Goal: Transaction & Acquisition: Purchase product/service

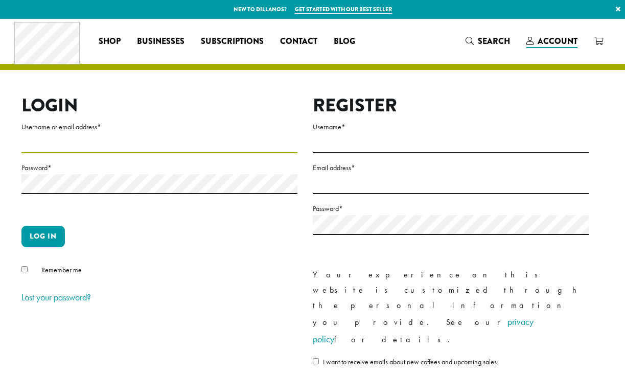
type input "**********"
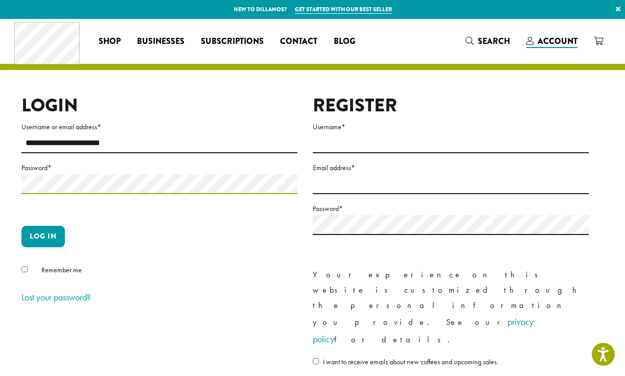
click at [43, 236] on button "Log in" at bounding box center [42, 236] width 43 height 21
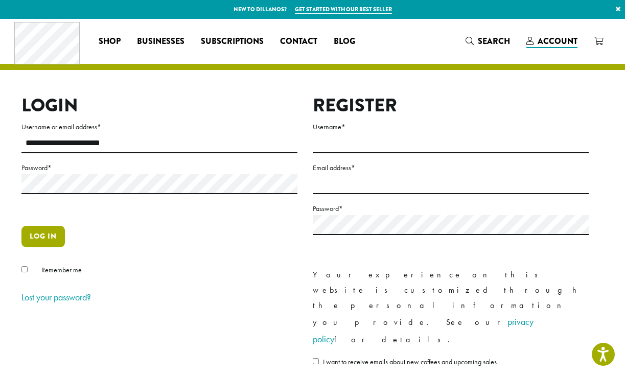
click at [44, 237] on button "Log in" at bounding box center [42, 236] width 43 height 21
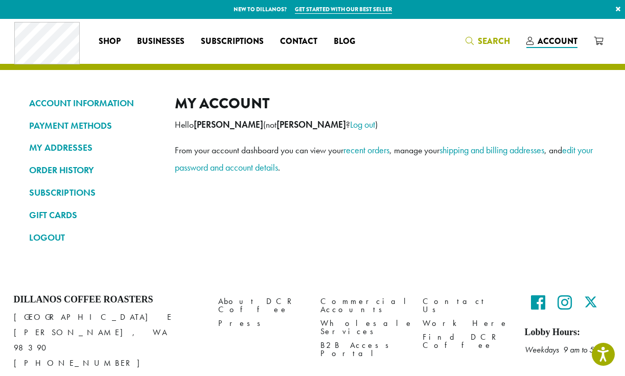
click at [483, 44] on span "Search" at bounding box center [494, 41] width 32 height 12
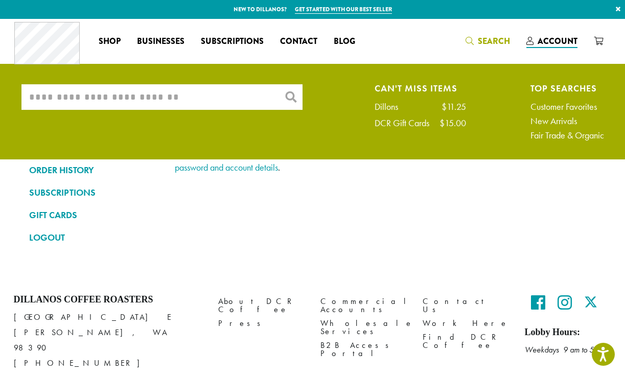
click at [170, 94] on input "What are you searching for?" at bounding box center [161, 97] width 281 height 26
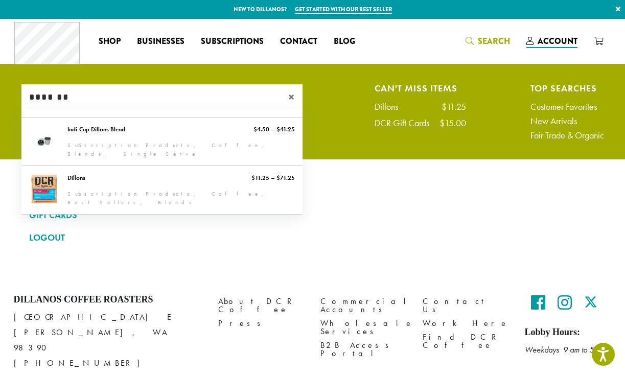
click at [100, 94] on input "*******" at bounding box center [161, 97] width 281 height 26
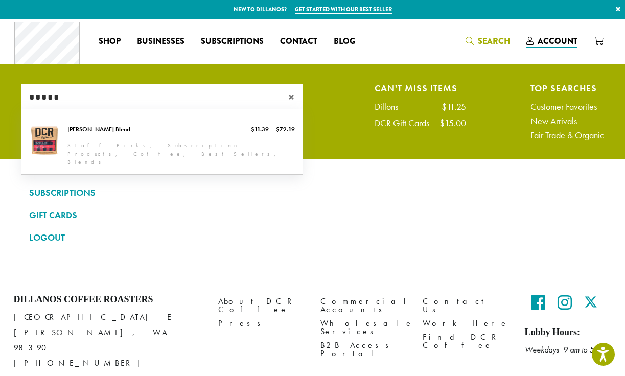
type input "*****"
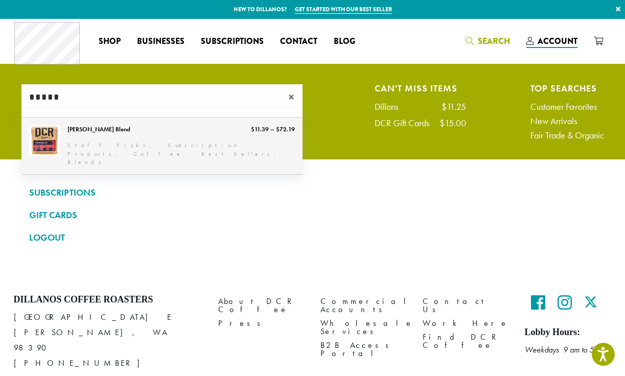
drag, startPoint x: 100, startPoint y: 94, endPoint x: 78, endPoint y: 138, distance: 50.0
click at [78, 138] on link "[PERSON_NAME] Blend" at bounding box center [161, 146] width 281 height 57
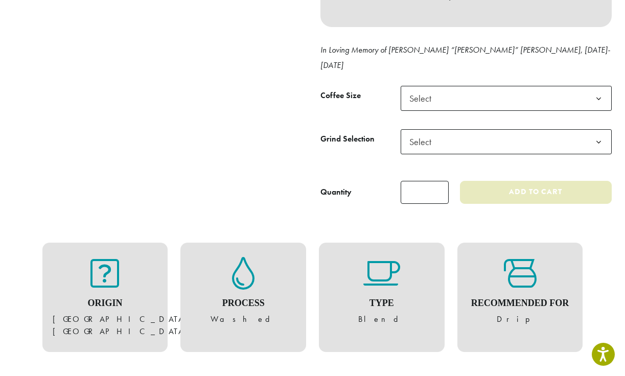
scroll to position [432, 0]
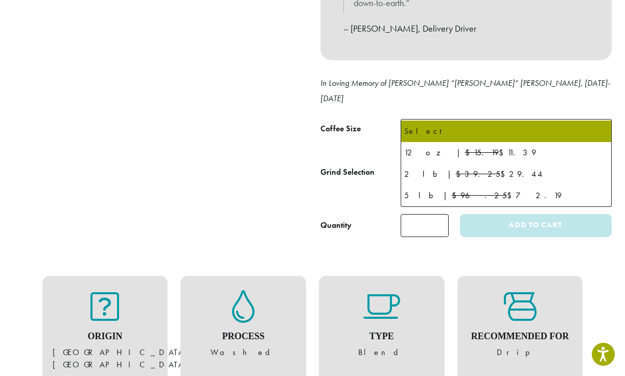
click at [454, 119] on span "Select" at bounding box center [506, 131] width 211 height 25
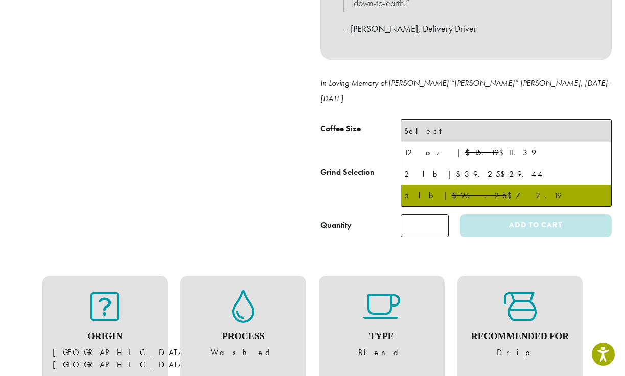
select select "**********"
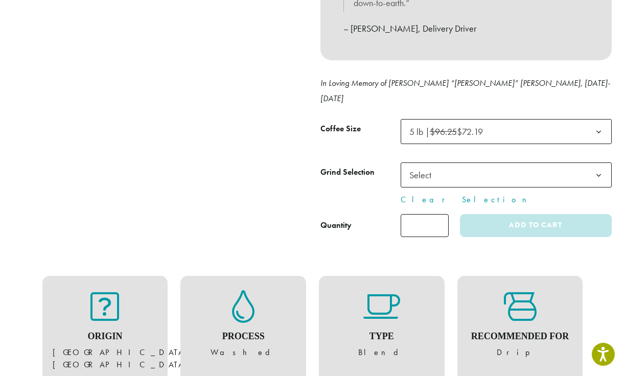
click at [434, 165] on span "Select" at bounding box center [423, 175] width 36 height 20
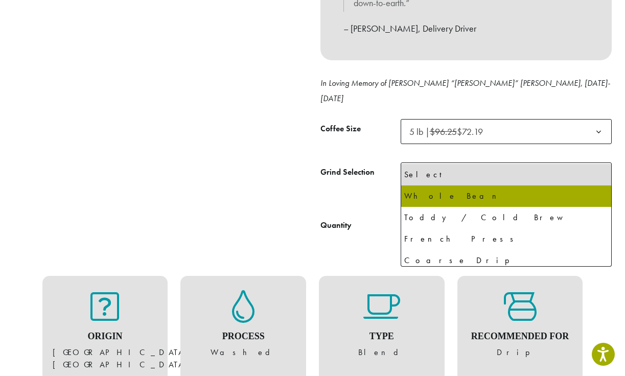
select select "**********"
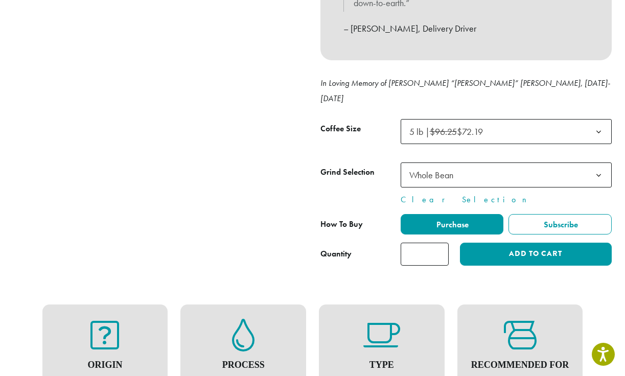
click at [437, 243] on input "*" at bounding box center [425, 254] width 48 height 23
click at [449, 274] on div "Origin Pacific Islands, Central & South Americas Process Washed Type Blend Reco…" at bounding box center [313, 359] width 598 height 171
click at [439, 243] on input "*" at bounding box center [425, 254] width 48 height 23
type input "*"
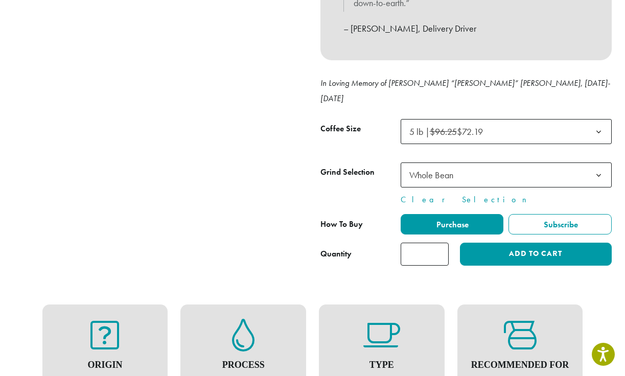
click at [439, 243] on input "*" at bounding box center [425, 254] width 48 height 23
click at [462, 305] on div "Recommended For Drip" at bounding box center [520, 359] width 126 height 109
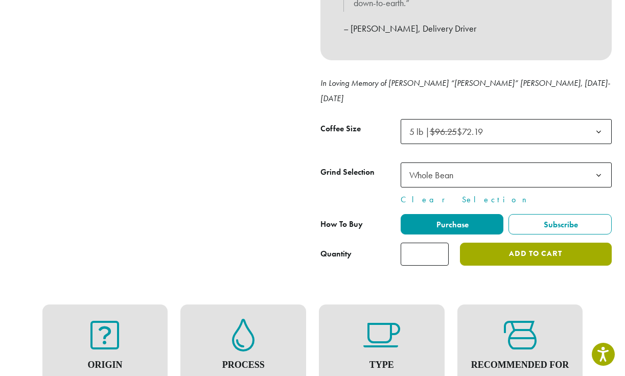
click at [496, 243] on button "Add to cart" at bounding box center [535, 254] width 151 height 23
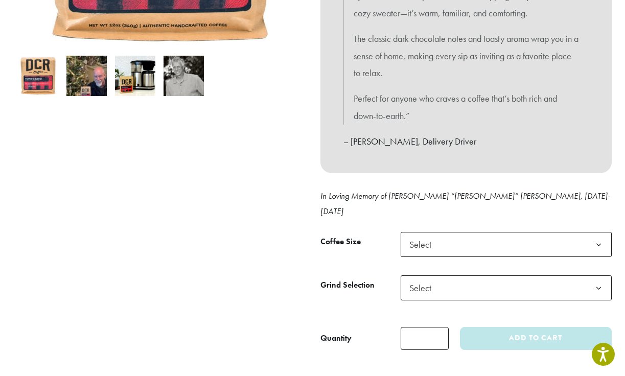
scroll to position [321, 0]
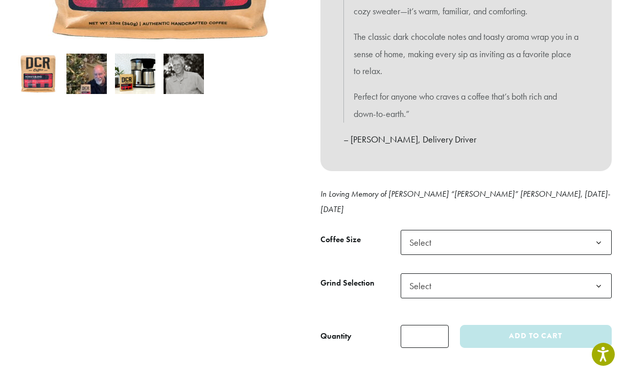
click at [433, 232] on span "Select" at bounding box center [423, 242] width 36 height 20
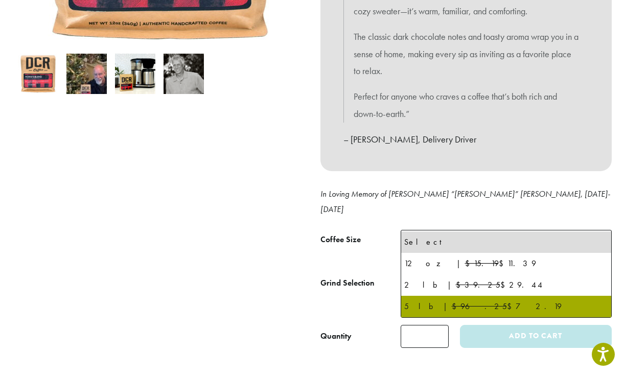
select select "**********"
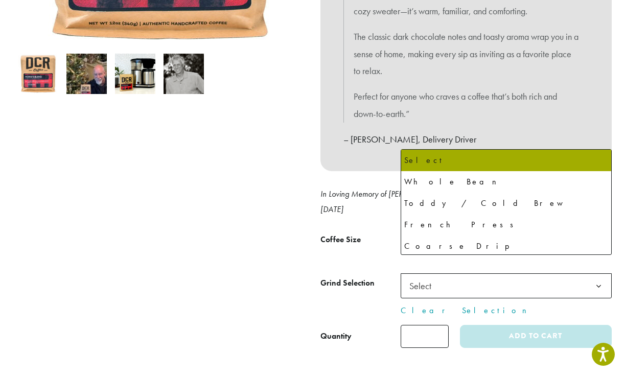
click at [430, 276] on span "Select" at bounding box center [423, 286] width 36 height 20
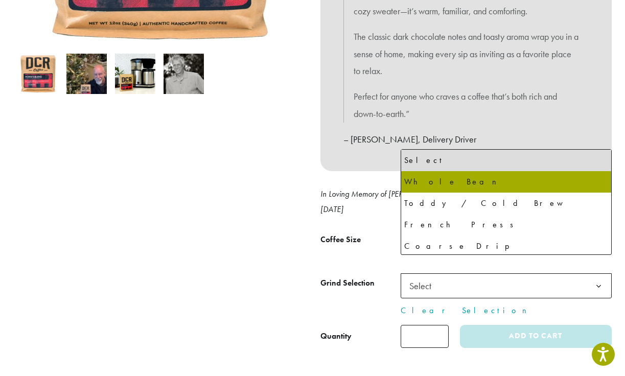
select select "**********"
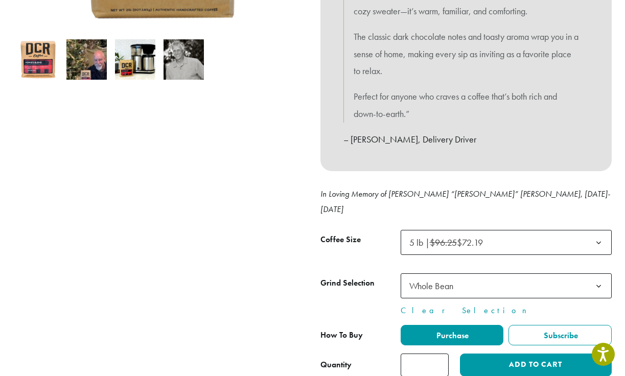
click at [435, 354] on input "*" at bounding box center [425, 365] width 48 height 23
type input "*"
click at [435, 354] on input "*" at bounding box center [425, 365] width 48 height 23
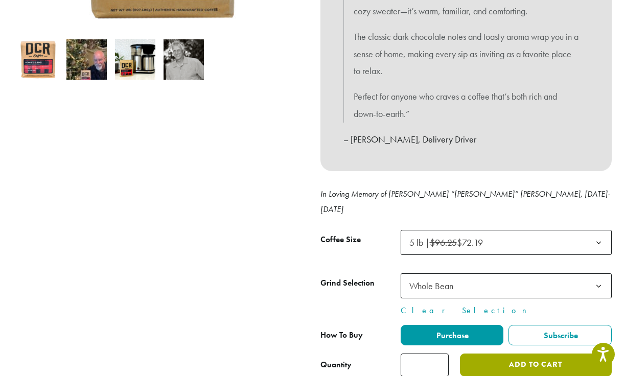
click at [492, 354] on button "Add to cart" at bounding box center [535, 365] width 151 height 23
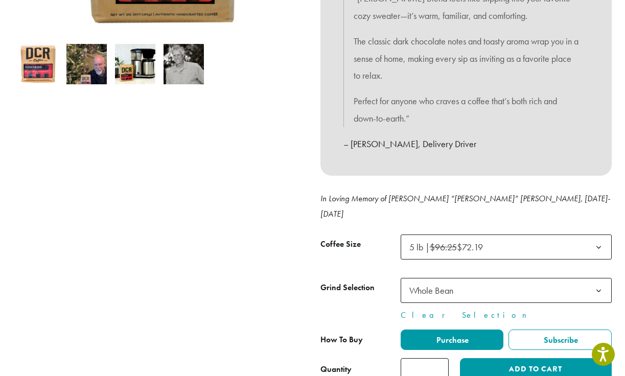
scroll to position [400, 0]
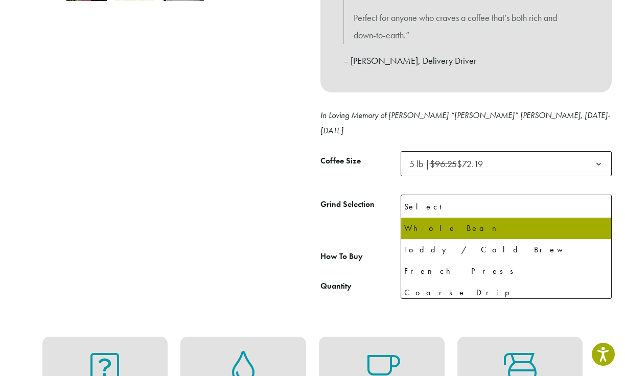
click at [426, 201] on span "Whole Bean" at bounding box center [431, 207] width 44 height 12
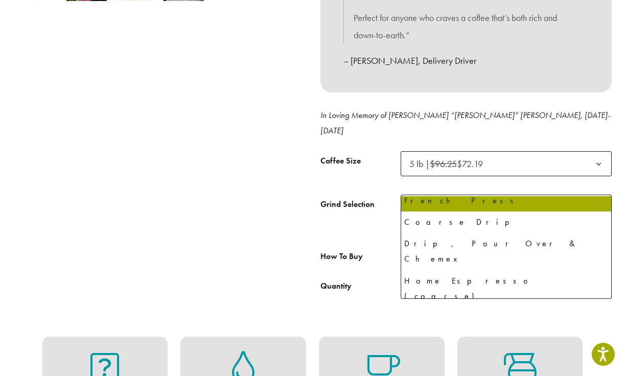
scroll to position [69, 0]
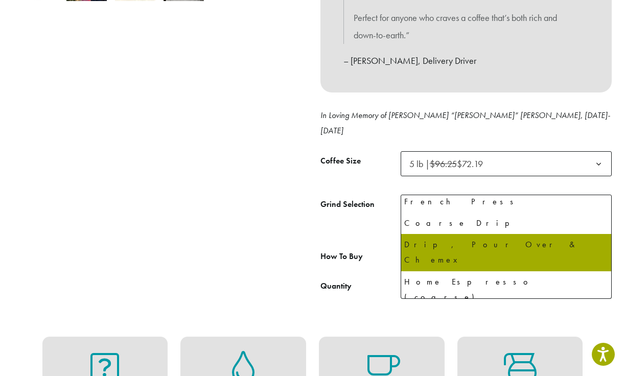
select select "**********"
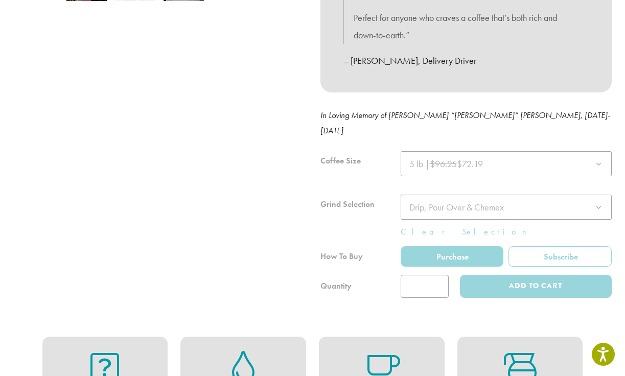
click at [438, 267] on div at bounding box center [465, 224] width 291 height 147
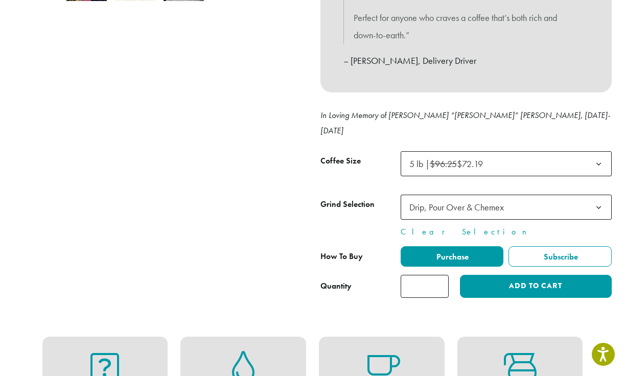
click at [438, 275] on input "*" at bounding box center [425, 286] width 48 height 23
click at [439, 275] on input "*" at bounding box center [425, 286] width 48 height 23
type input "*"
click at [439, 275] on input "*" at bounding box center [425, 286] width 48 height 23
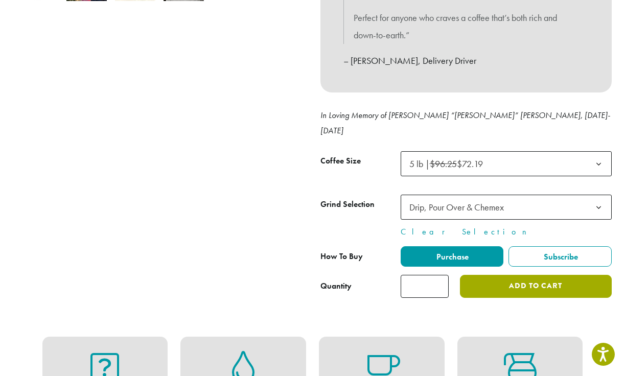
click at [497, 275] on button "Add to cart" at bounding box center [535, 286] width 151 height 23
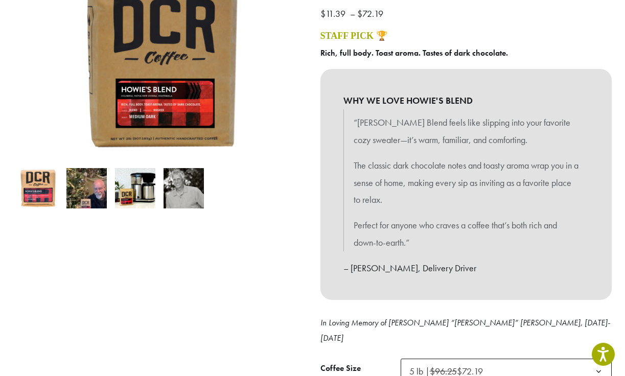
scroll to position [322, 0]
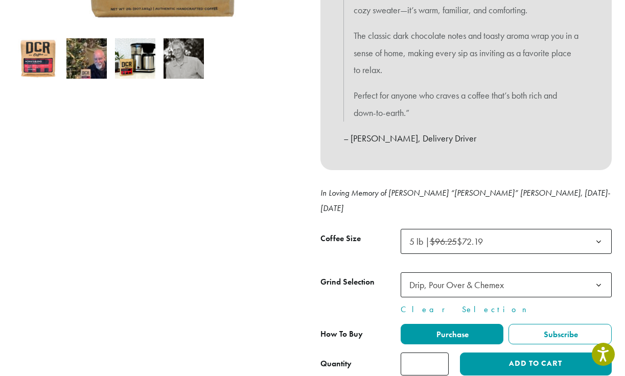
click at [430, 236] on span "5 lb | $96.25 $72.19" at bounding box center [446, 242] width 74 height 12
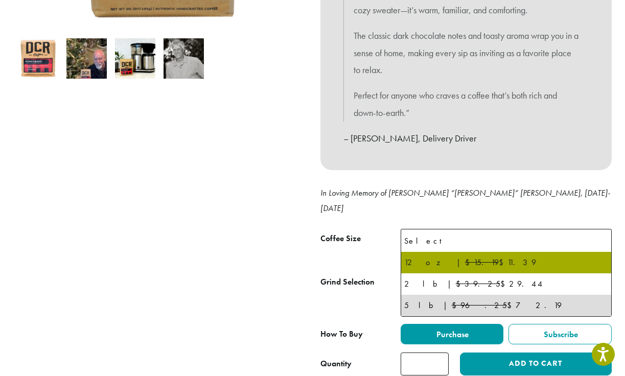
select select "*********"
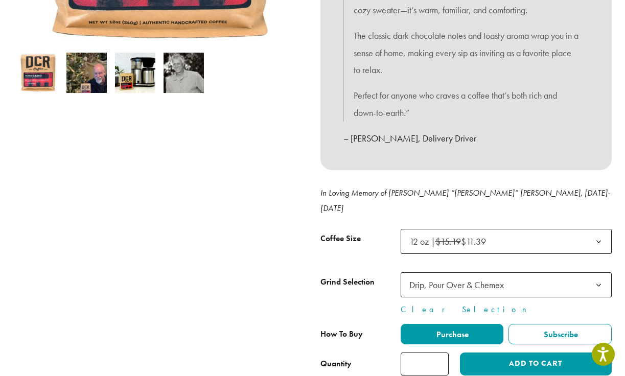
click at [439, 353] on input "*" at bounding box center [425, 364] width 48 height 23
click at [437, 353] on input "*" at bounding box center [425, 364] width 48 height 23
type input "*"
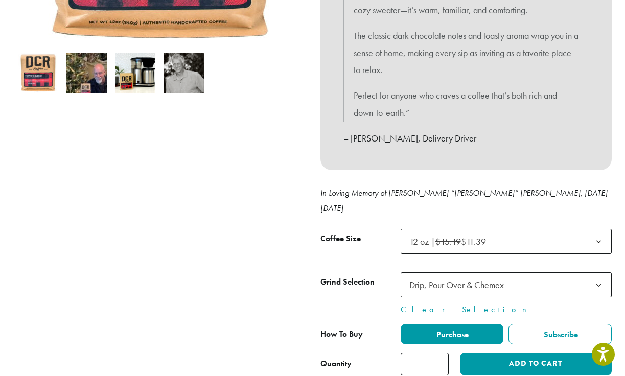
click at [437, 353] on input "*" at bounding box center [425, 364] width 48 height 23
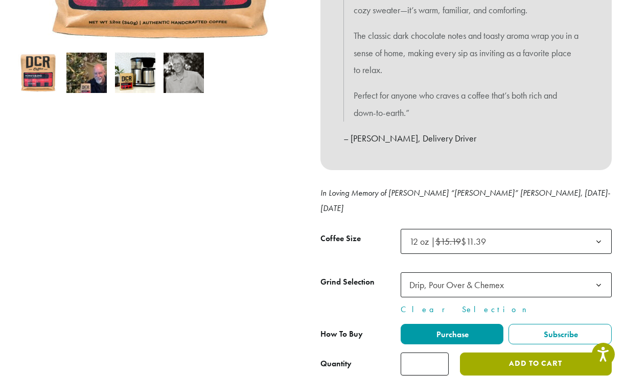
click at [514, 353] on button "Add to cart" at bounding box center [535, 364] width 151 height 23
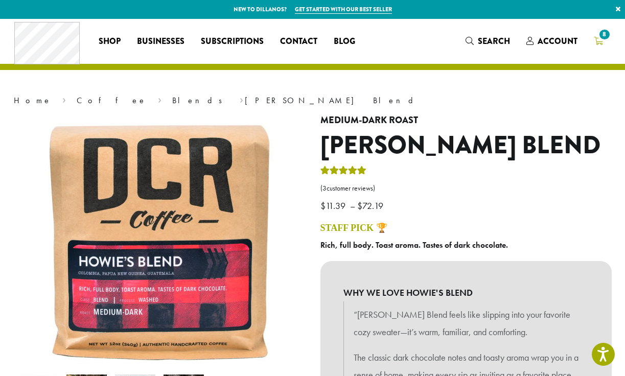
click at [602, 41] on icon "8" at bounding box center [598, 41] width 9 height 8
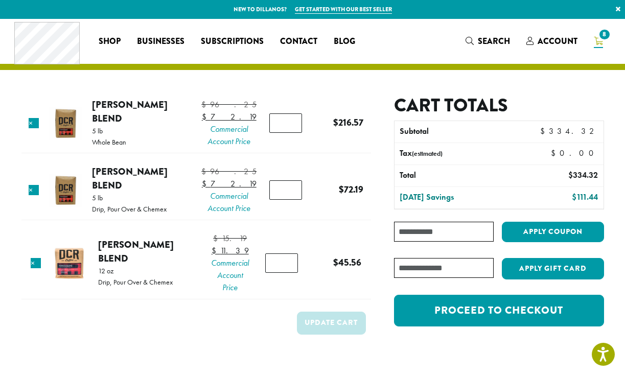
scroll to position [40, 0]
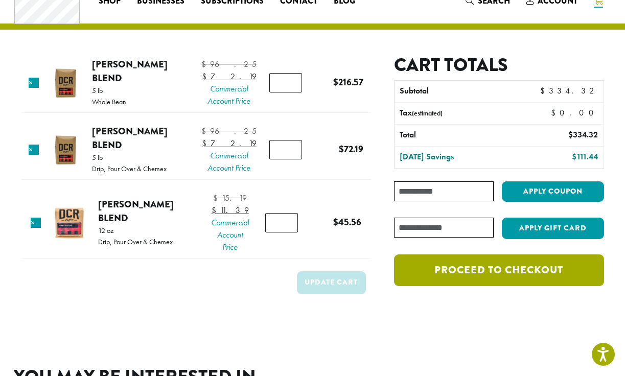
click at [452, 275] on link "Proceed to checkout" at bounding box center [498, 270] width 209 height 32
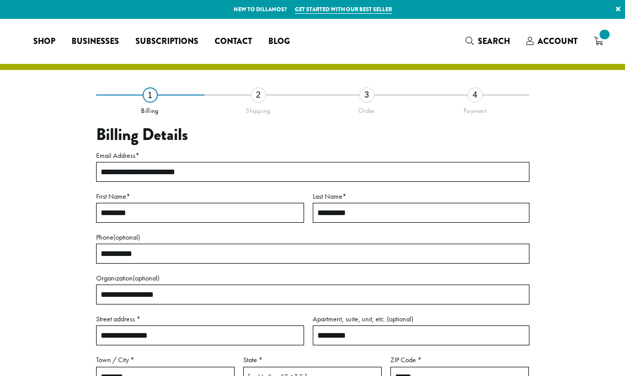
select select "**"
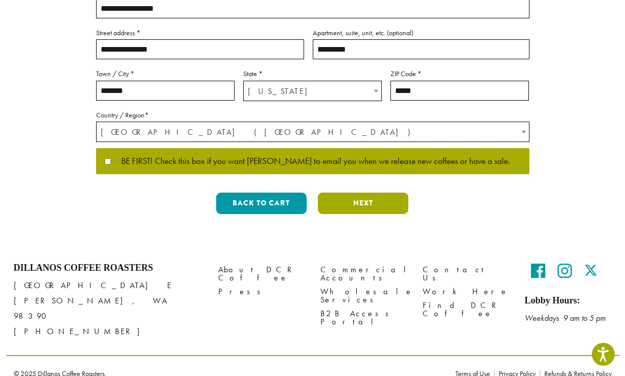
click at [350, 204] on button "Next" at bounding box center [363, 203] width 90 height 21
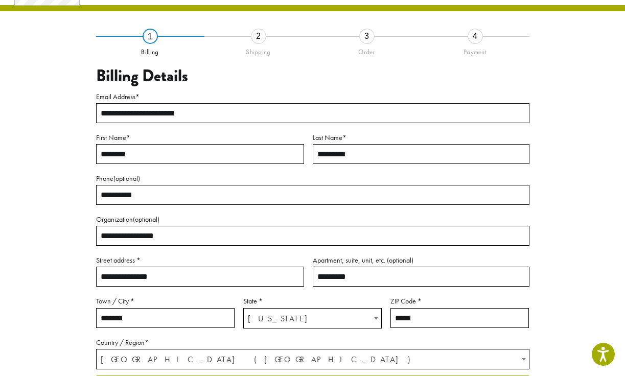
scroll to position [55, 0]
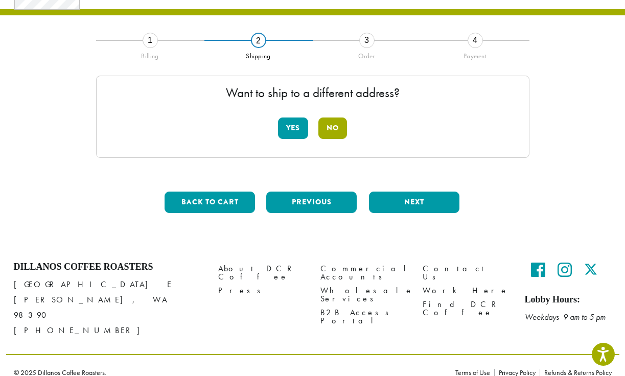
click at [343, 136] on button "No" at bounding box center [332, 128] width 29 height 21
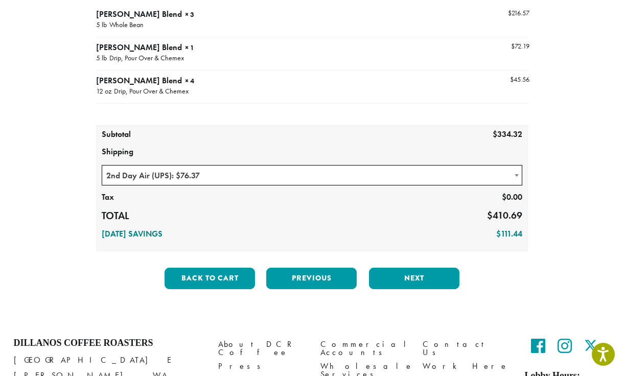
scroll to position [146, 0]
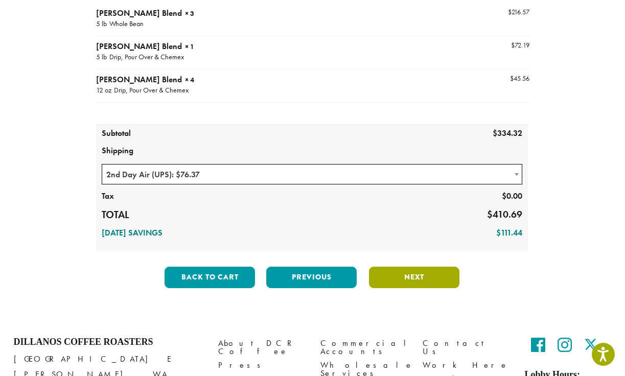
click at [393, 276] on button "Next" at bounding box center [414, 277] width 90 height 21
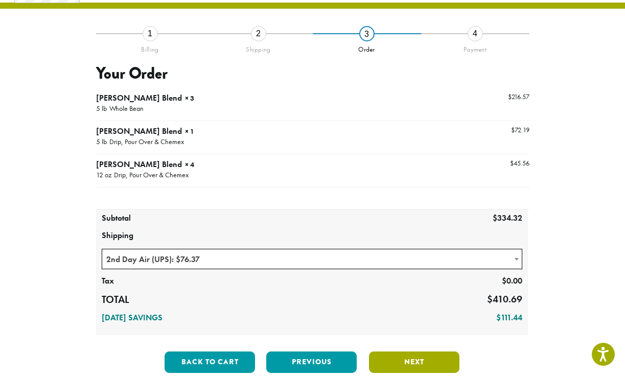
scroll to position [58, 0]
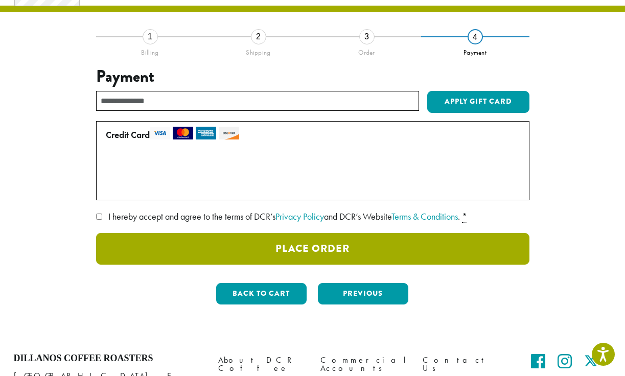
click at [349, 249] on button "Place Order" at bounding box center [312, 249] width 433 height 32
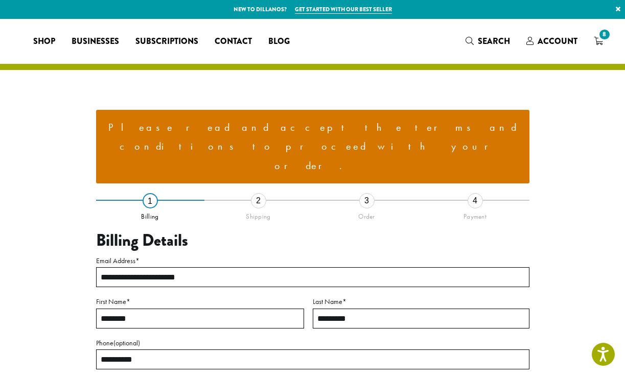
select select "**"
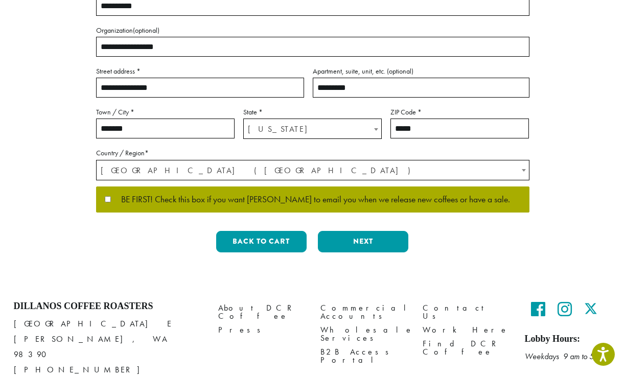
scroll to position [353, 0]
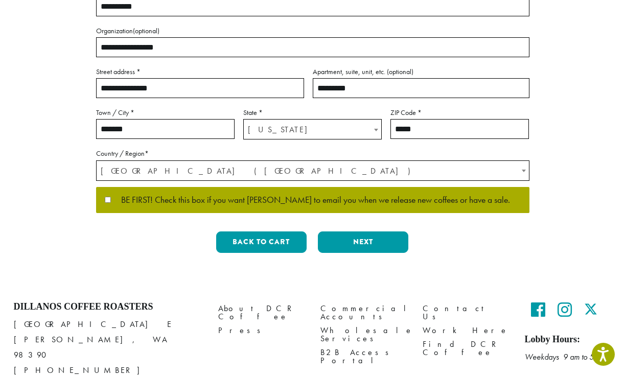
click at [348, 231] on div "Back to cart Previous Next" at bounding box center [312, 246] width 433 height 30
click at [350, 231] on button "Next" at bounding box center [363, 241] width 90 height 21
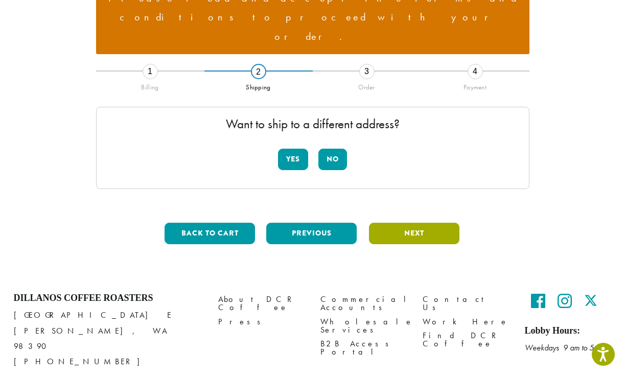
scroll to position [122, 0]
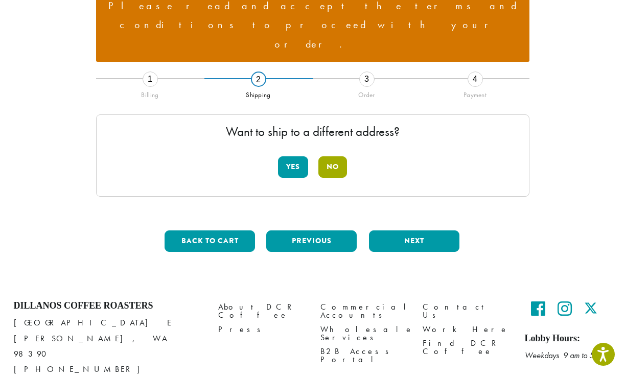
click at [332, 156] on button "No" at bounding box center [332, 166] width 29 height 21
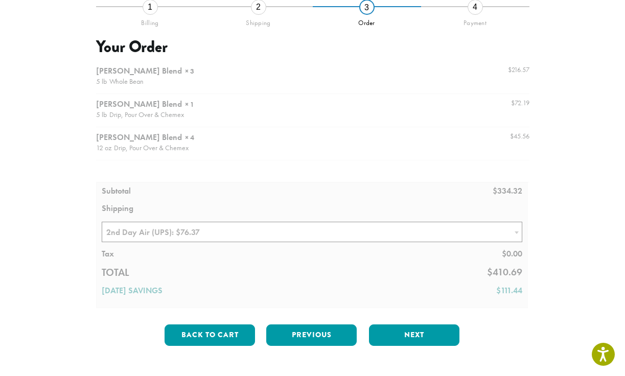
scroll to position [197, 0]
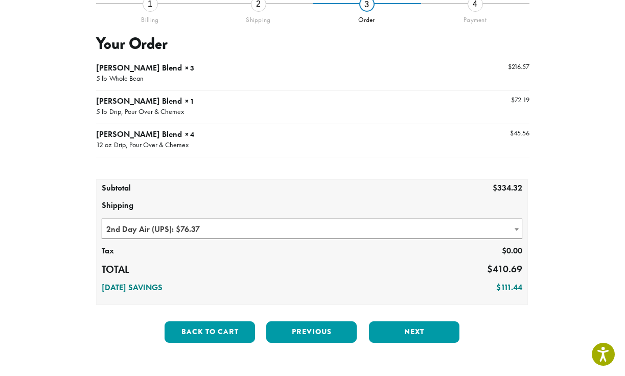
click at [414, 321] on div "Back to cart Previous Next" at bounding box center [312, 336] width 433 height 30
click at [414, 321] on button "Next" at bounding box center [414, 331] width 90 height 21
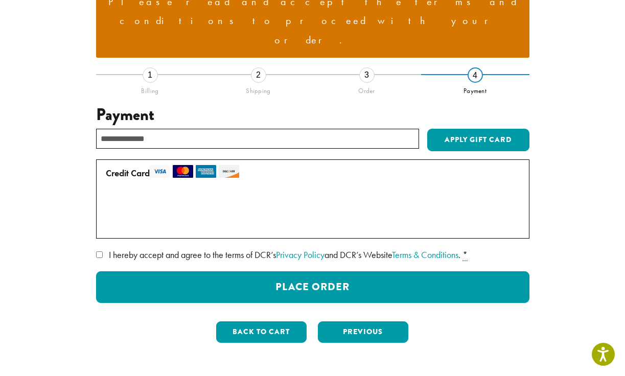
scroll to position [125, 0]
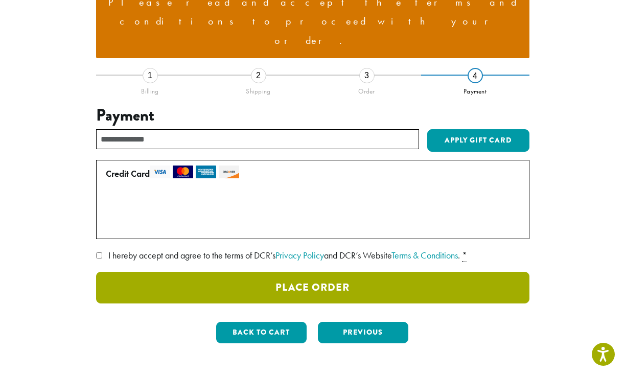
click at [123, 272] on button "Place Order" at bounding box center [312, 288] width 433 height 32
